Goal: Task Accomplishment & Management: Manage account settings

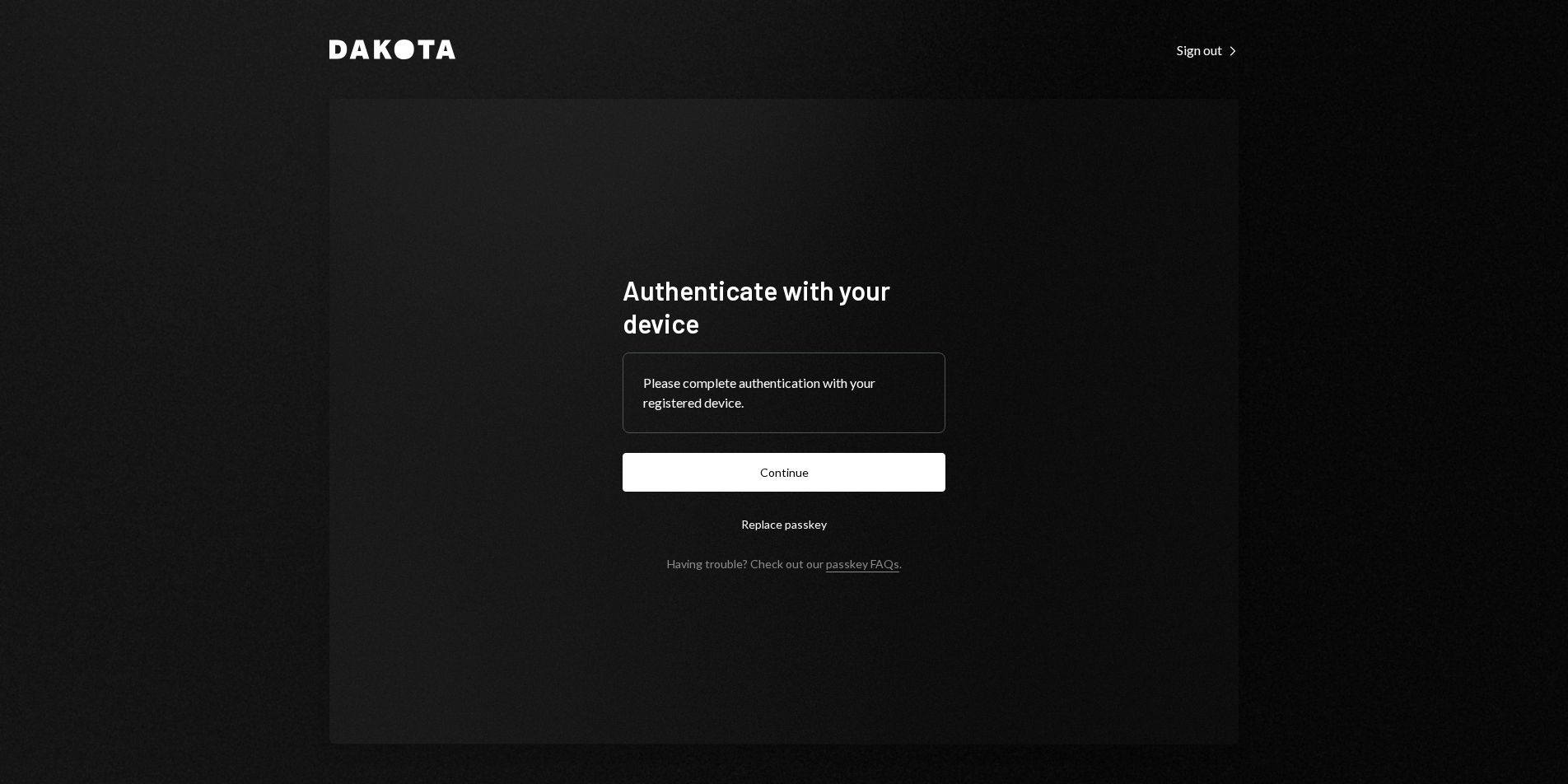
click at [767, 478] on button "Continue" at bounding box center [784, 472] width 323 height 39
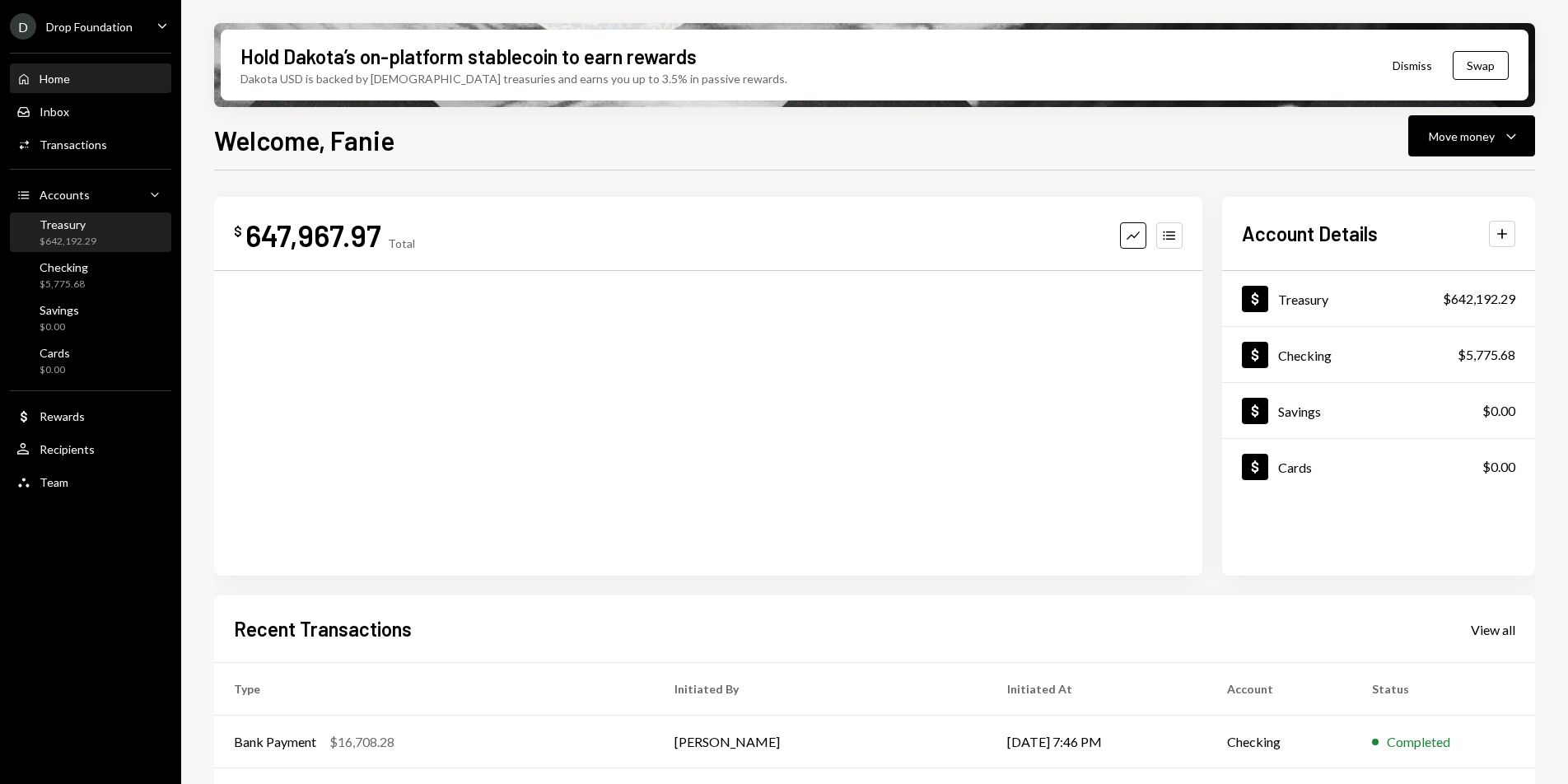
click at [113, 226] on div "Treasury $642,192.29" at bounding box center [91, 233] width 148 height 31
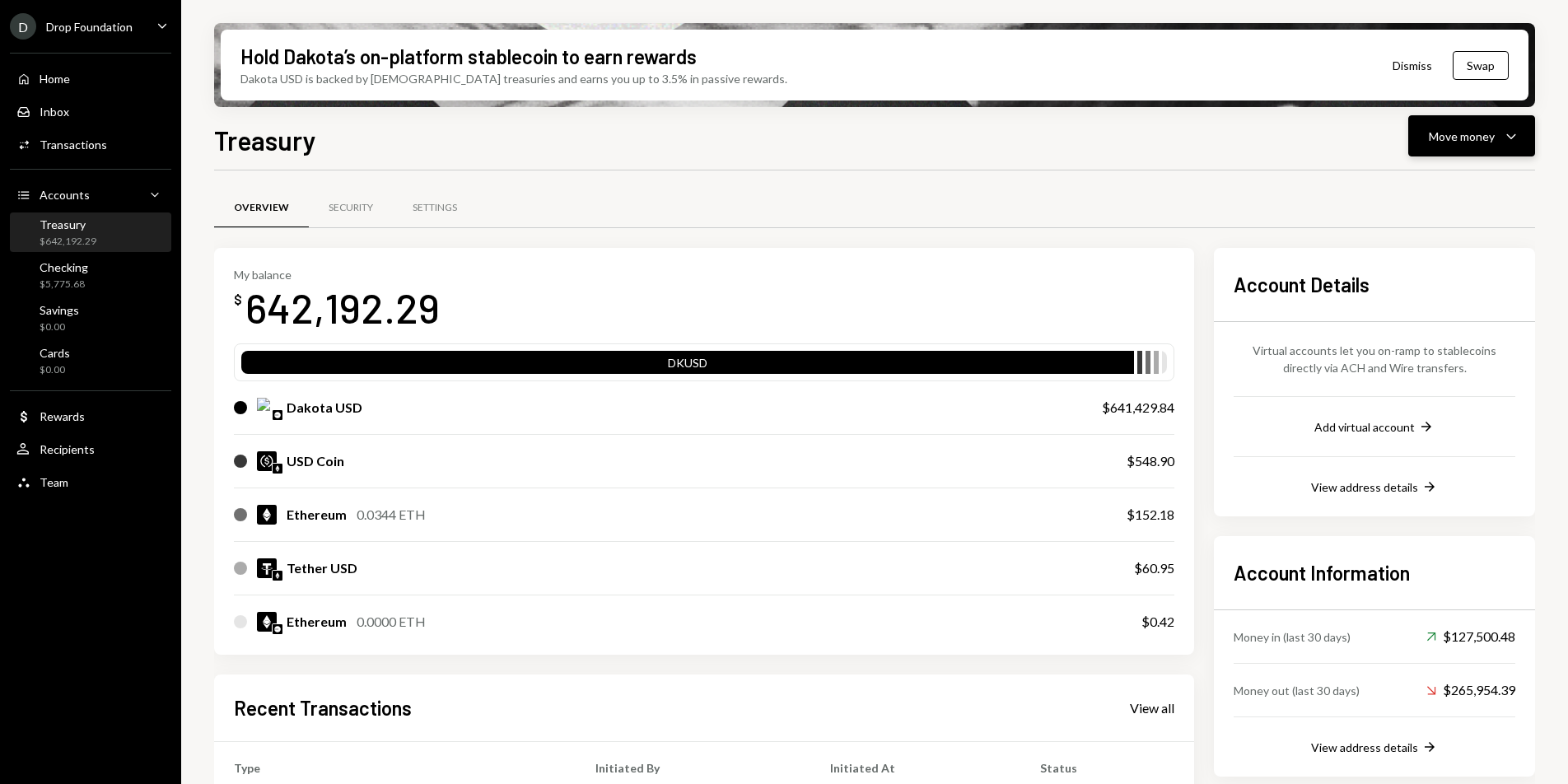
click at [1503, 120] on button "Move money Caret Down" at bounding box center [1472, 136] width 126 height 41
click at [1409, 269] on div "Deposit Deposit" at bounding box center [1446, 259] width 165 height 37
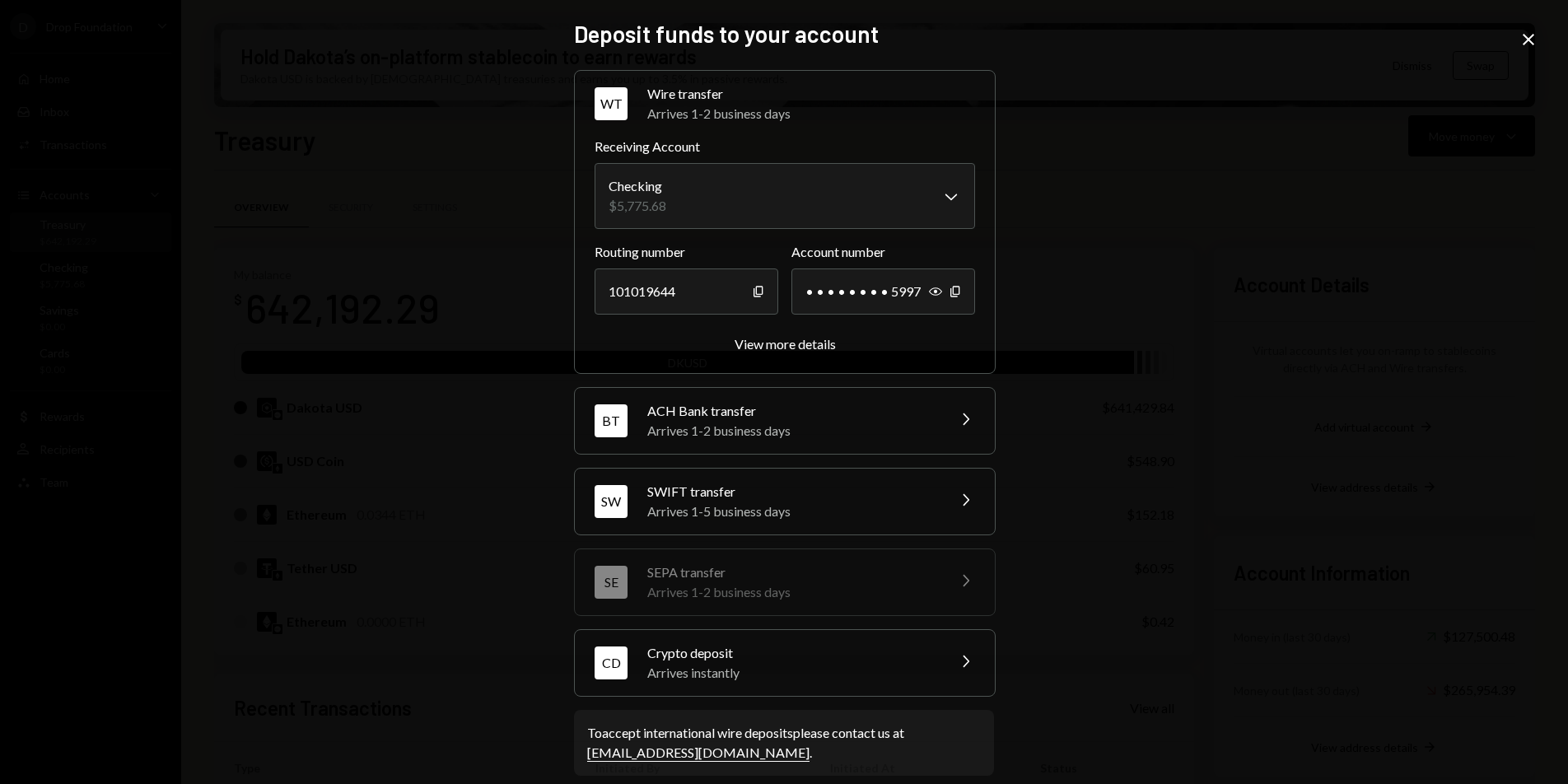
click at [891, 666] on div "Arrives instantly" at bounding box center [791, 673] width 288 height 20
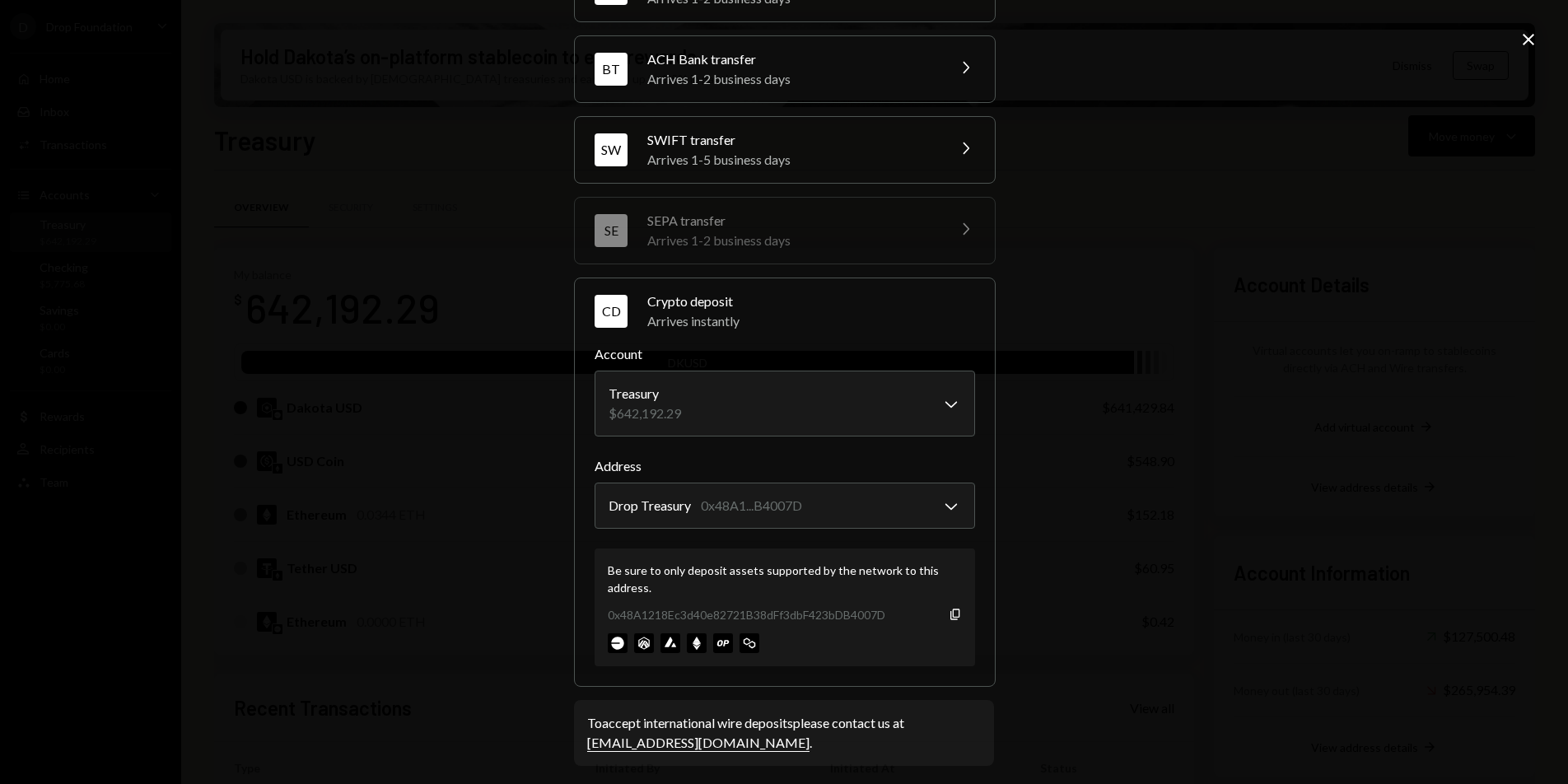
scroll to position [124, 0]
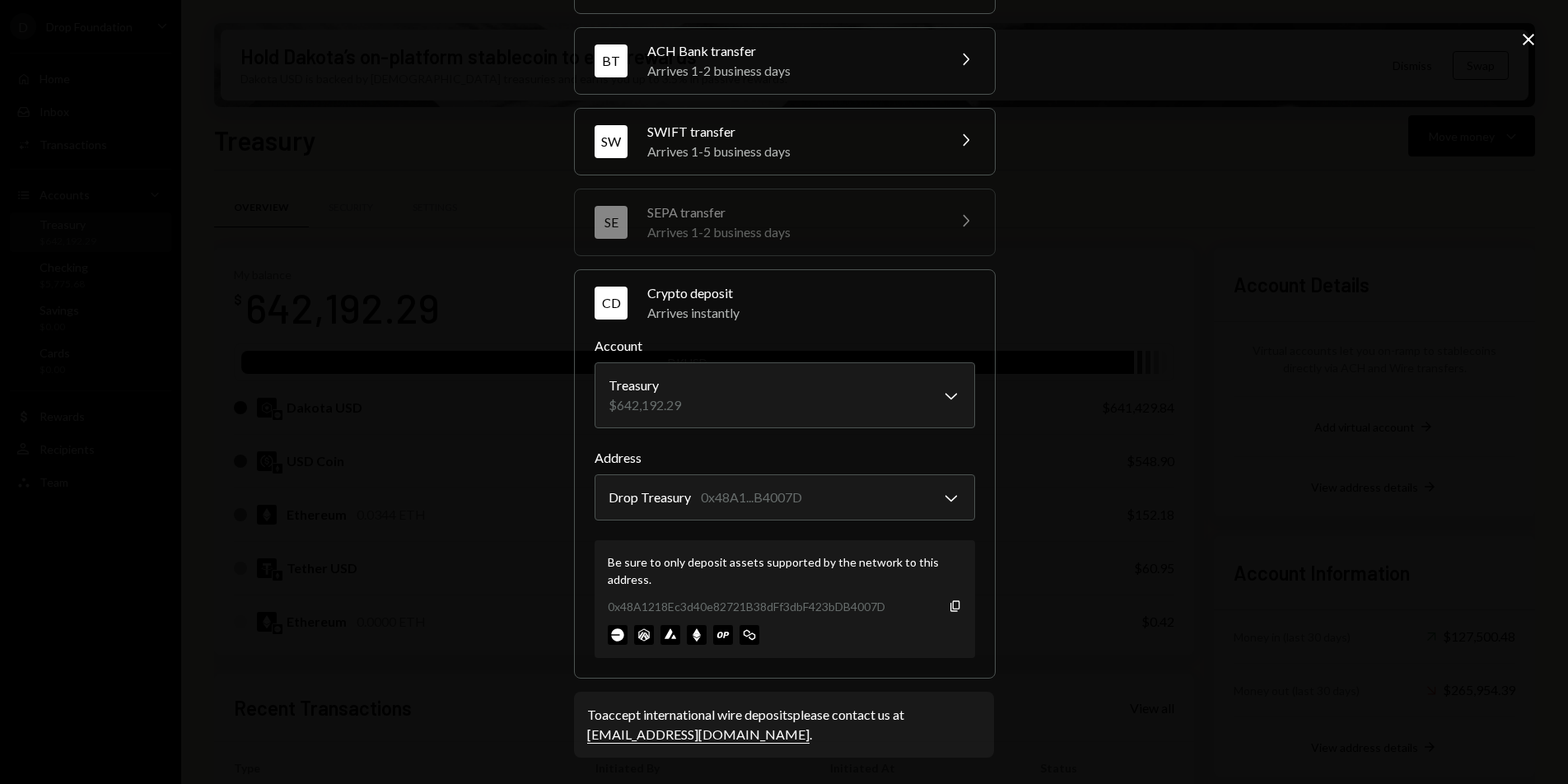
click at [1524, 50] on div "Close" at bounding box center [1529, 40] width 20 height 22
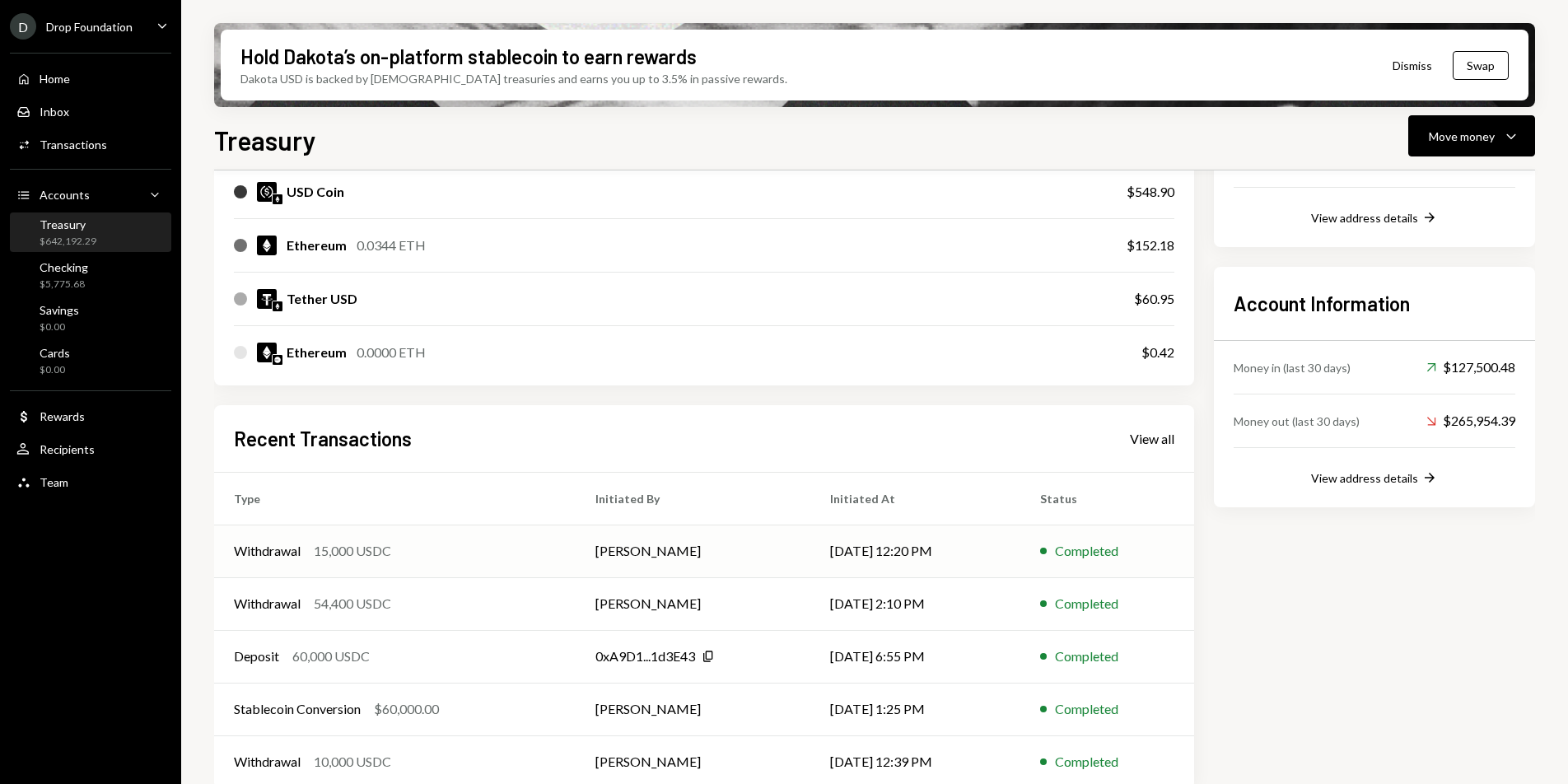
scroll to position [288, 0]
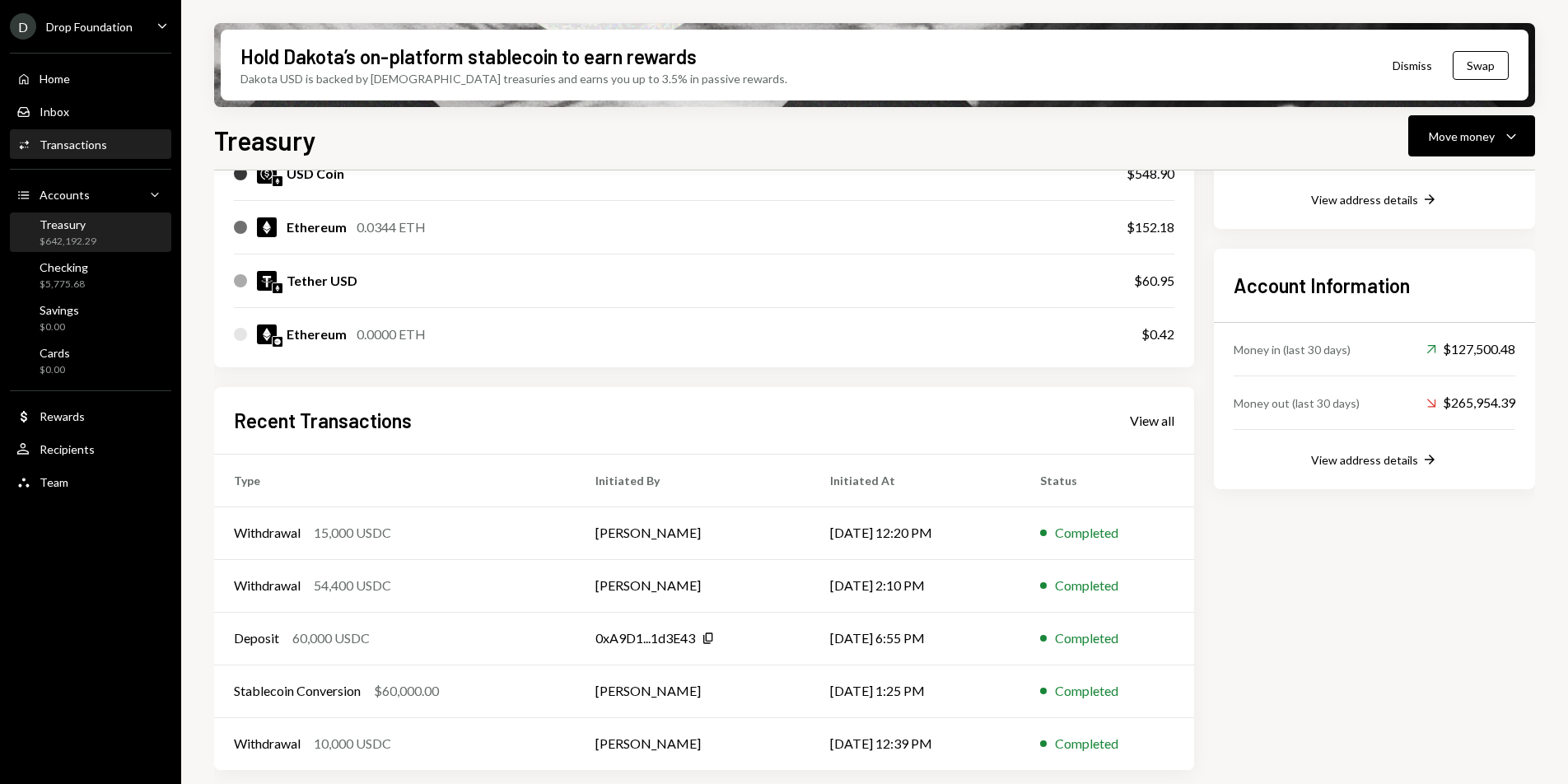
click at [110, 151] on div "Activities Transactions" at bounding box center [91, 145] width 148 height 15
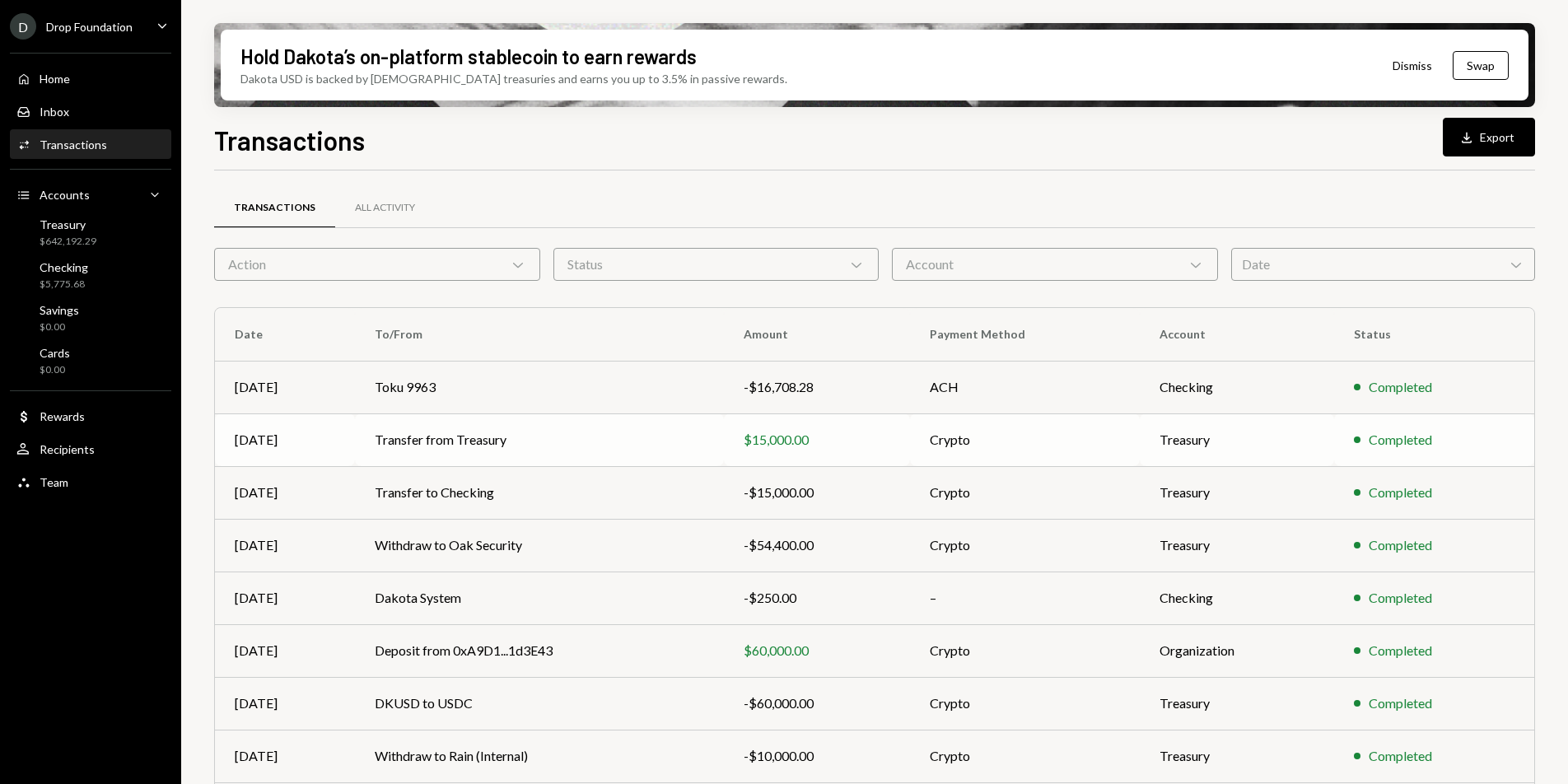
click at [580, 451] on td "Transfer from Treasury" at bounding box center [539, 440] width 369 height 53
click at [589, 557] on td "Withdraw to Oak Security" at bounding box center [539, 546] width 369 height 53
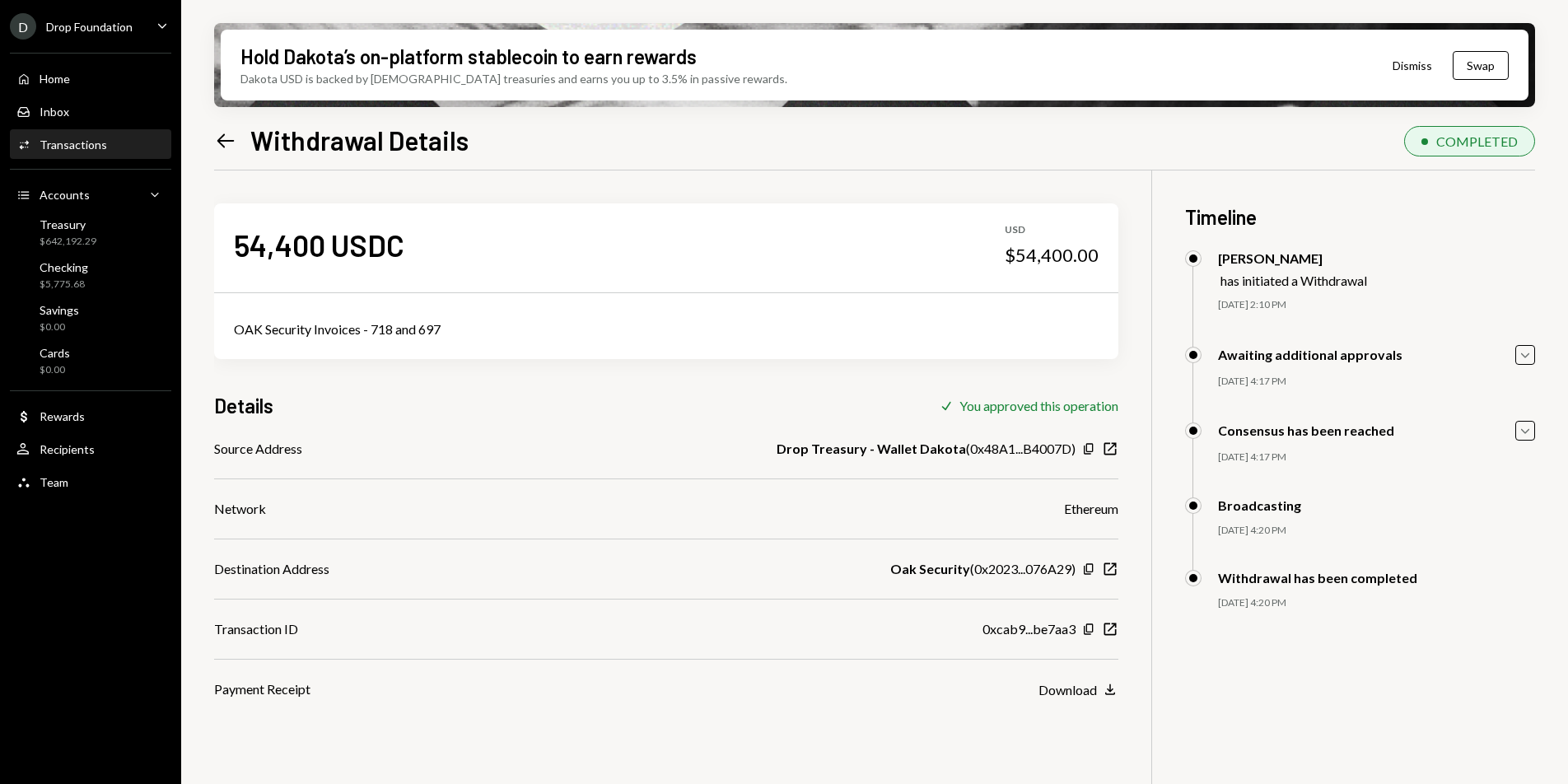
click at [126, 29] on div "Drop Foundation" at bounding box center [89, 27] width 86 height 14
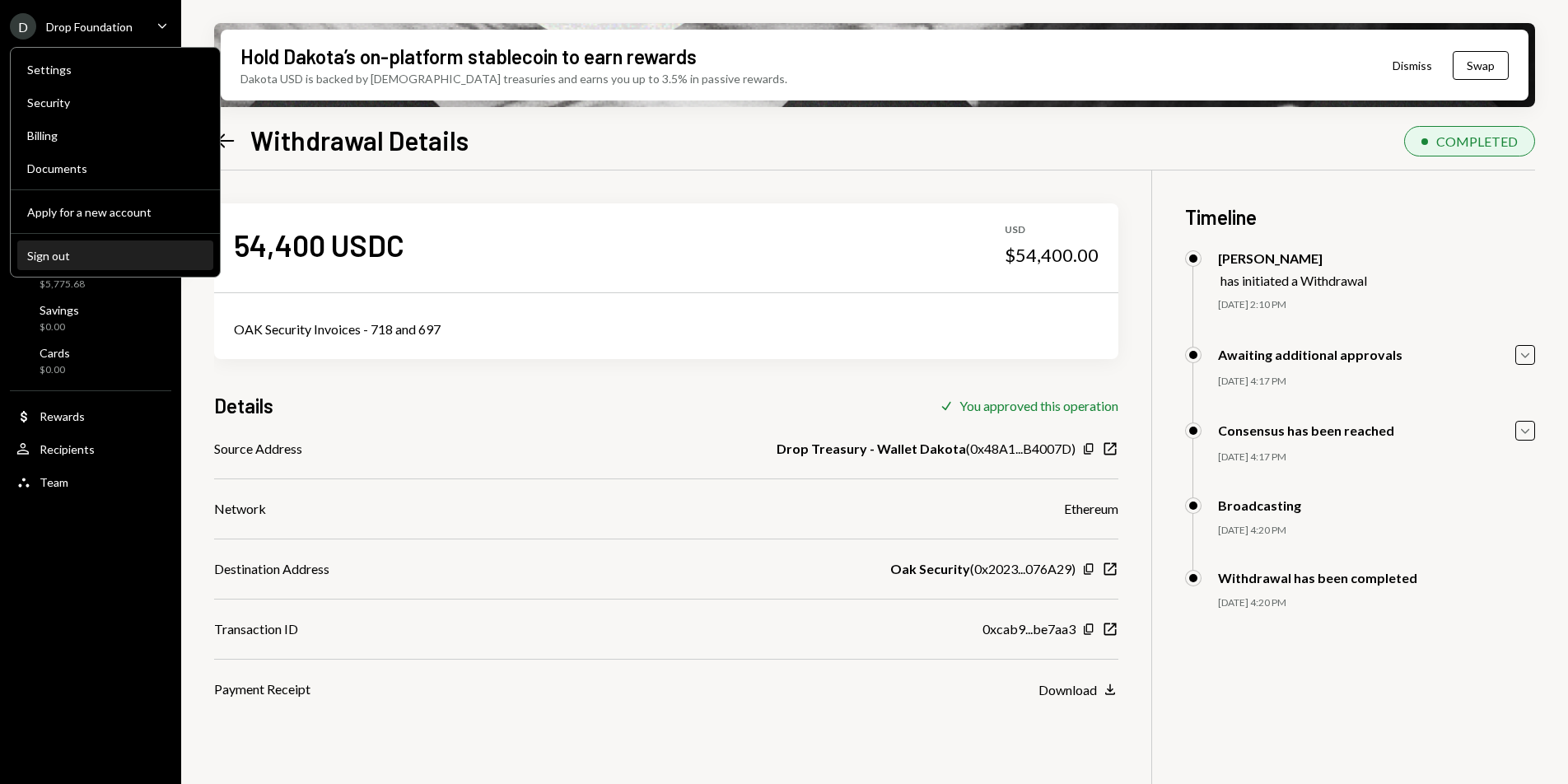
click at [91, 264] on button "Sign out" at bounding box center [115, 256] width 196 height 29
